Goal: Entertainment & Leisure: Consume media (video, audio)

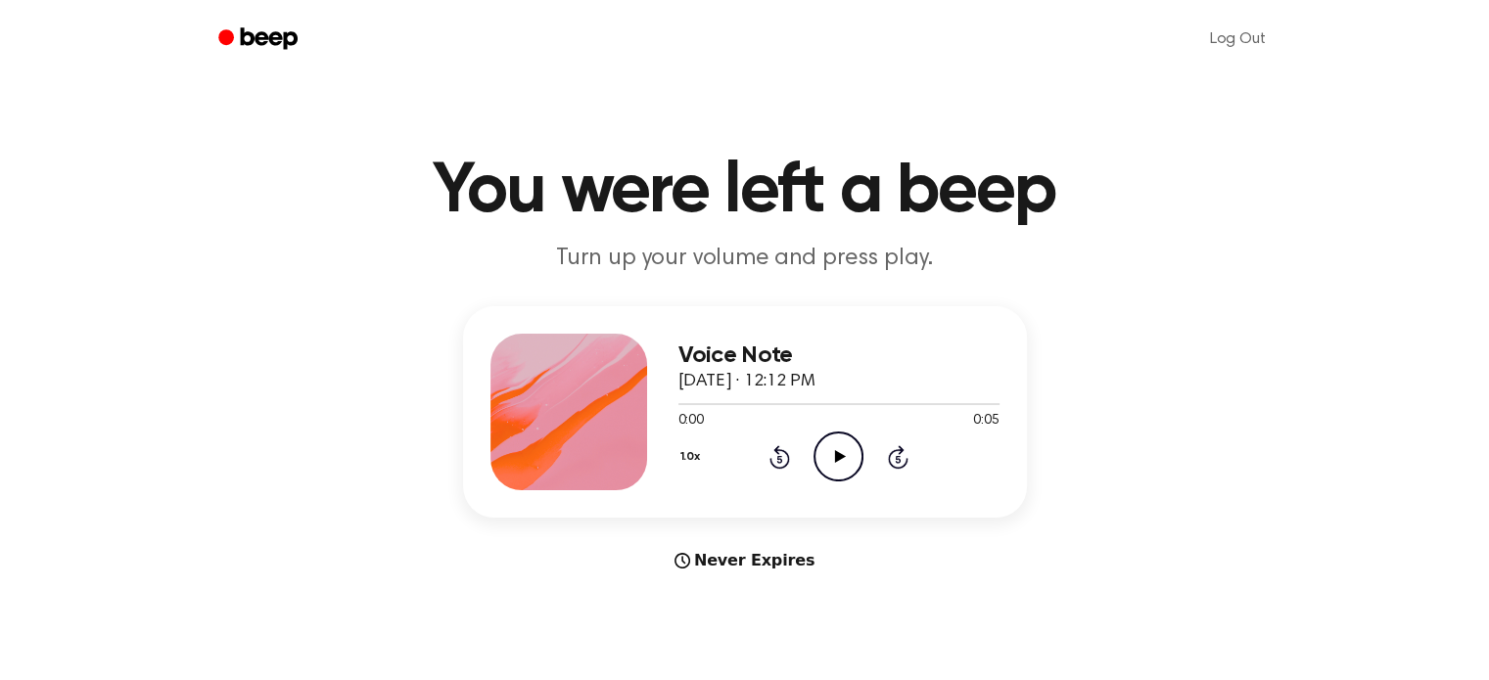
click at [841, 460] on icon "Play Audio" at bounding box center [838, 457] width 50 height 50
click at [843, 458] on icon "Play Audio" at bounding box center [838, 457] width 50 height 50
click at [840, 452] on icon "Play Audio" at bounding box center [838, 457] width 50 height 50
